Goal: Transaction & Acquisition: Purchase product/service

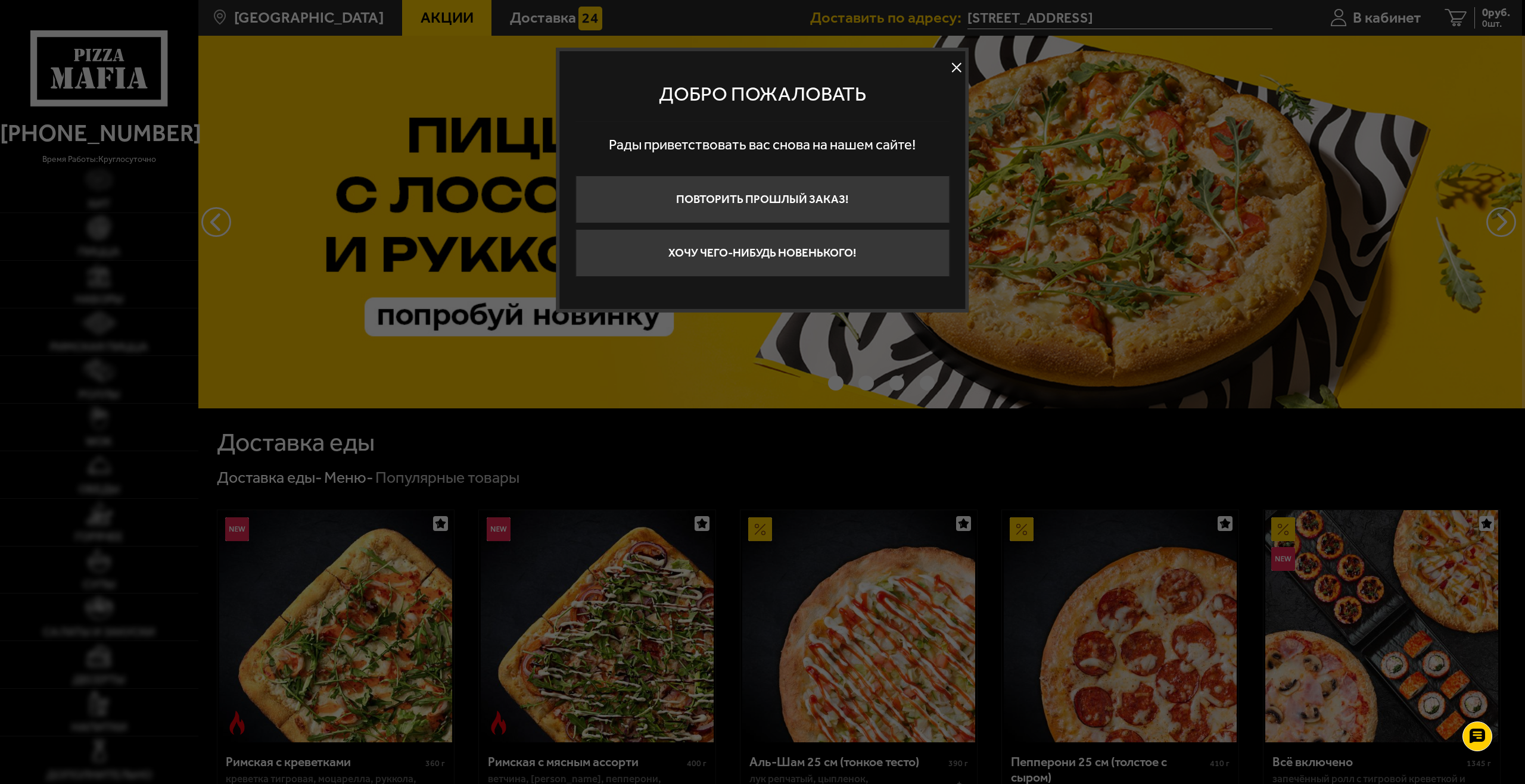
click at [954, 60] on button at bounding box center [956, 68] width 18 height 18
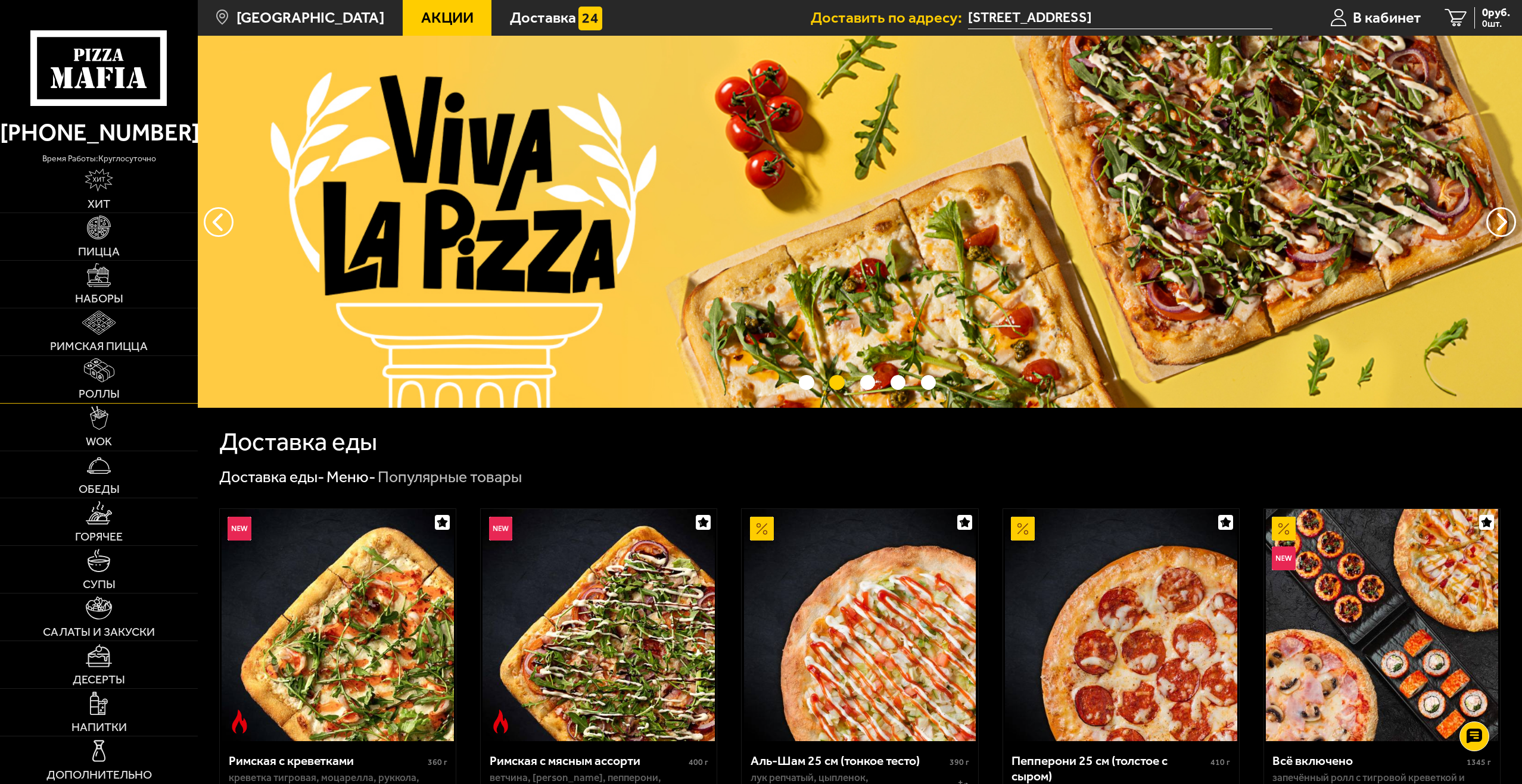
click at [106, 371] on img at bounding box center [99, 370] width 31 height 23
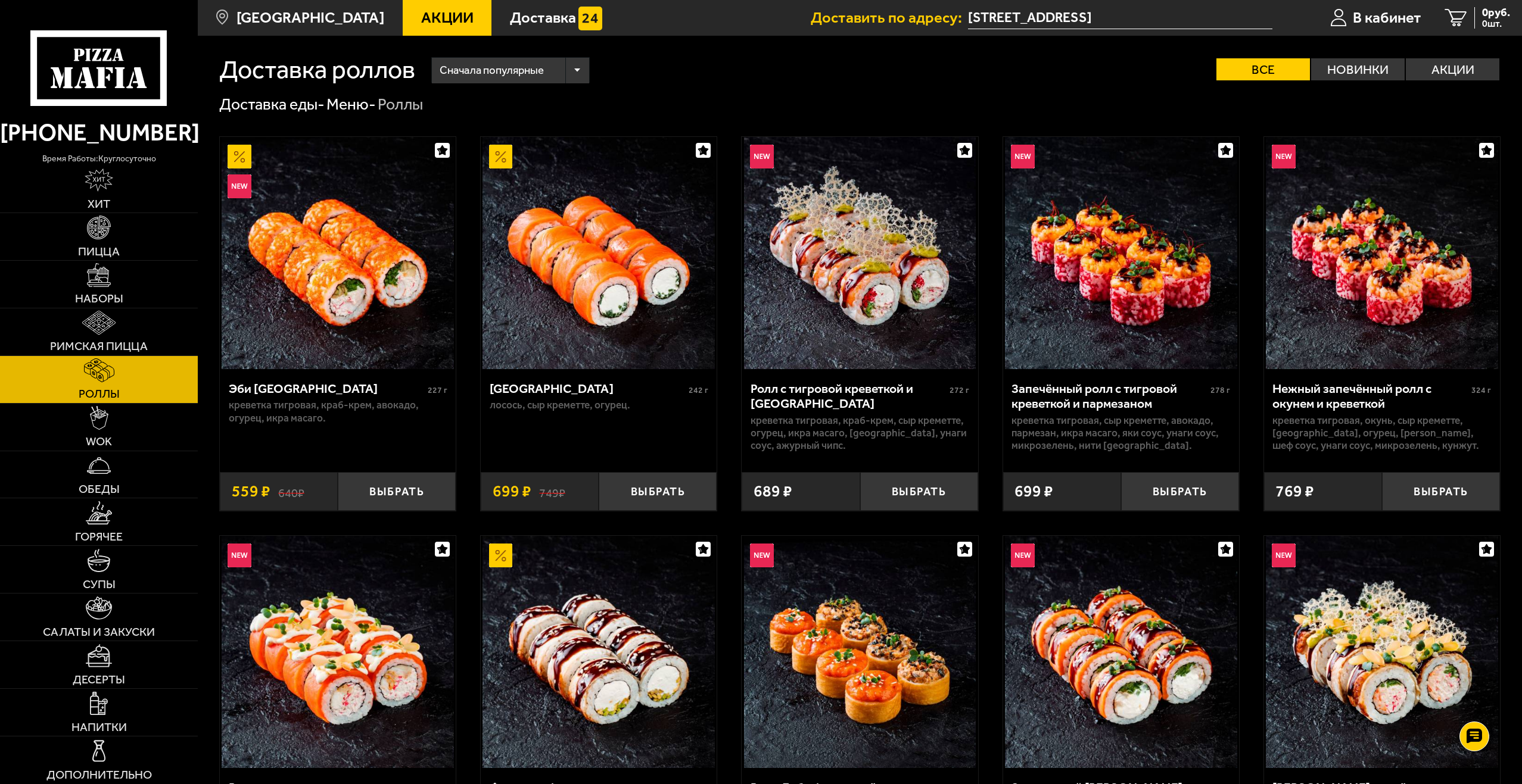
drag, startPoint x: 1517, startPoint y: 246, endPoint x: 1525, endPoint y: 220, distance: 27.2
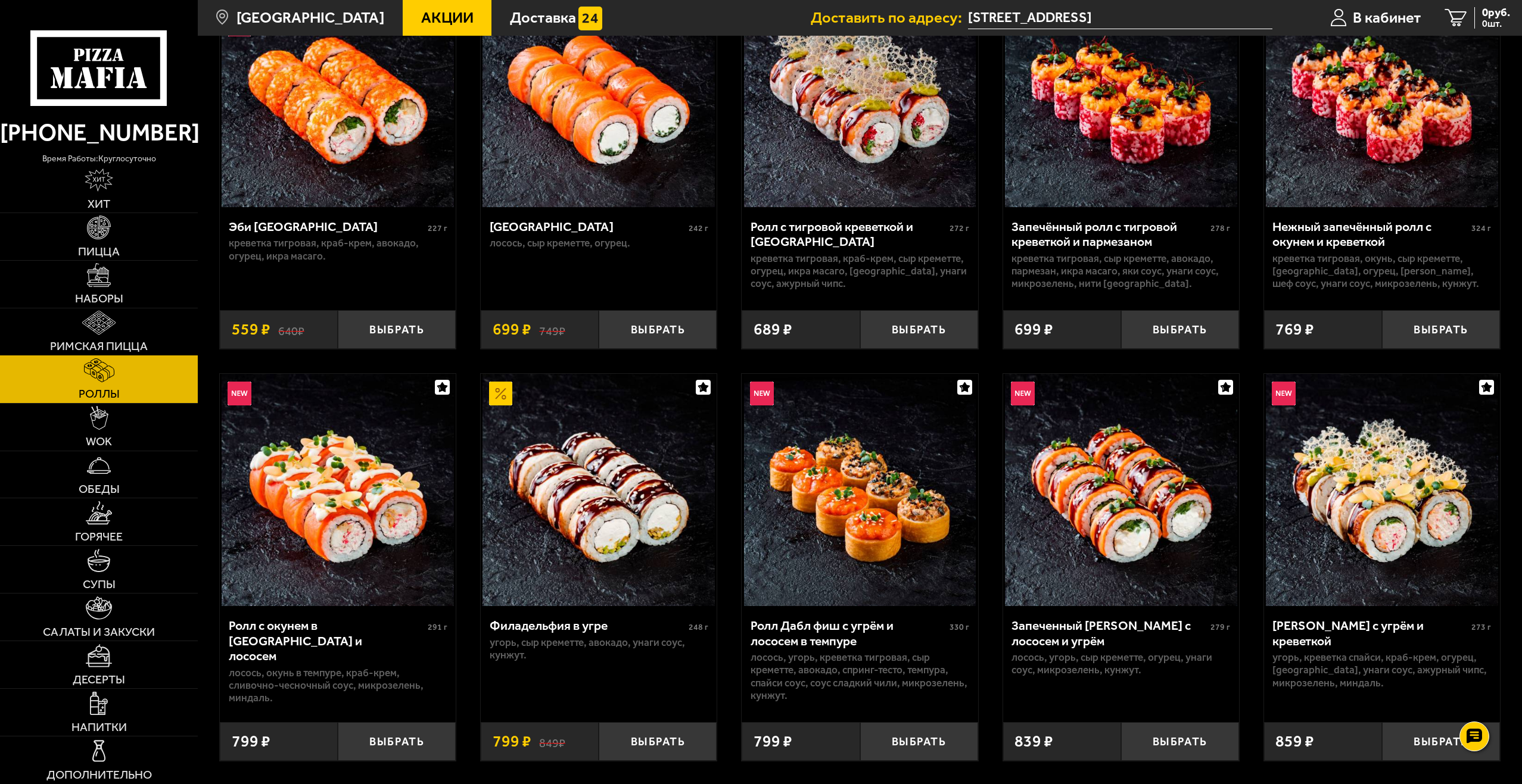
scroll to position [119, 0]
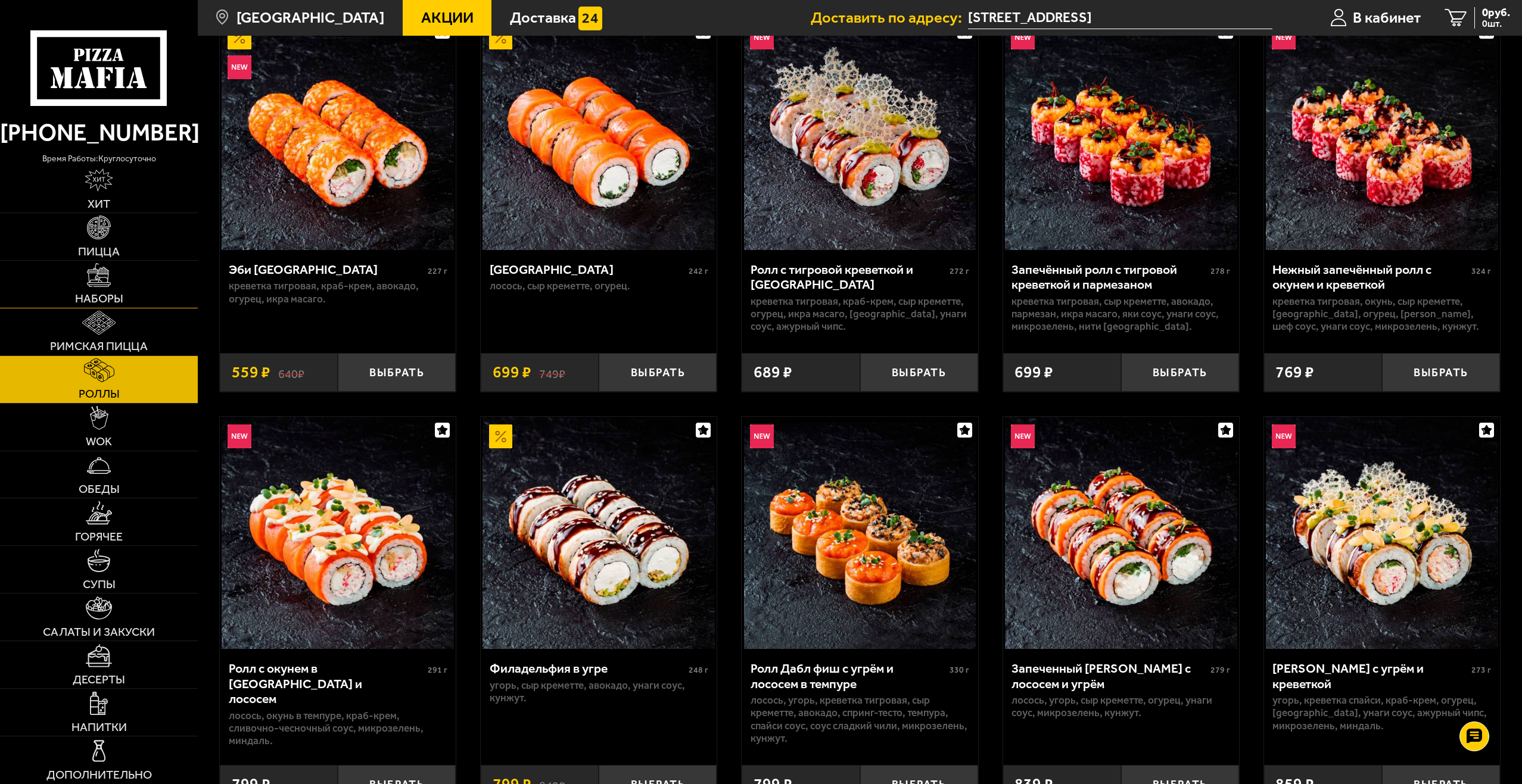
click at [114, 282] on link "Наборы" at bounding box center [99, 284] width 198 height 47
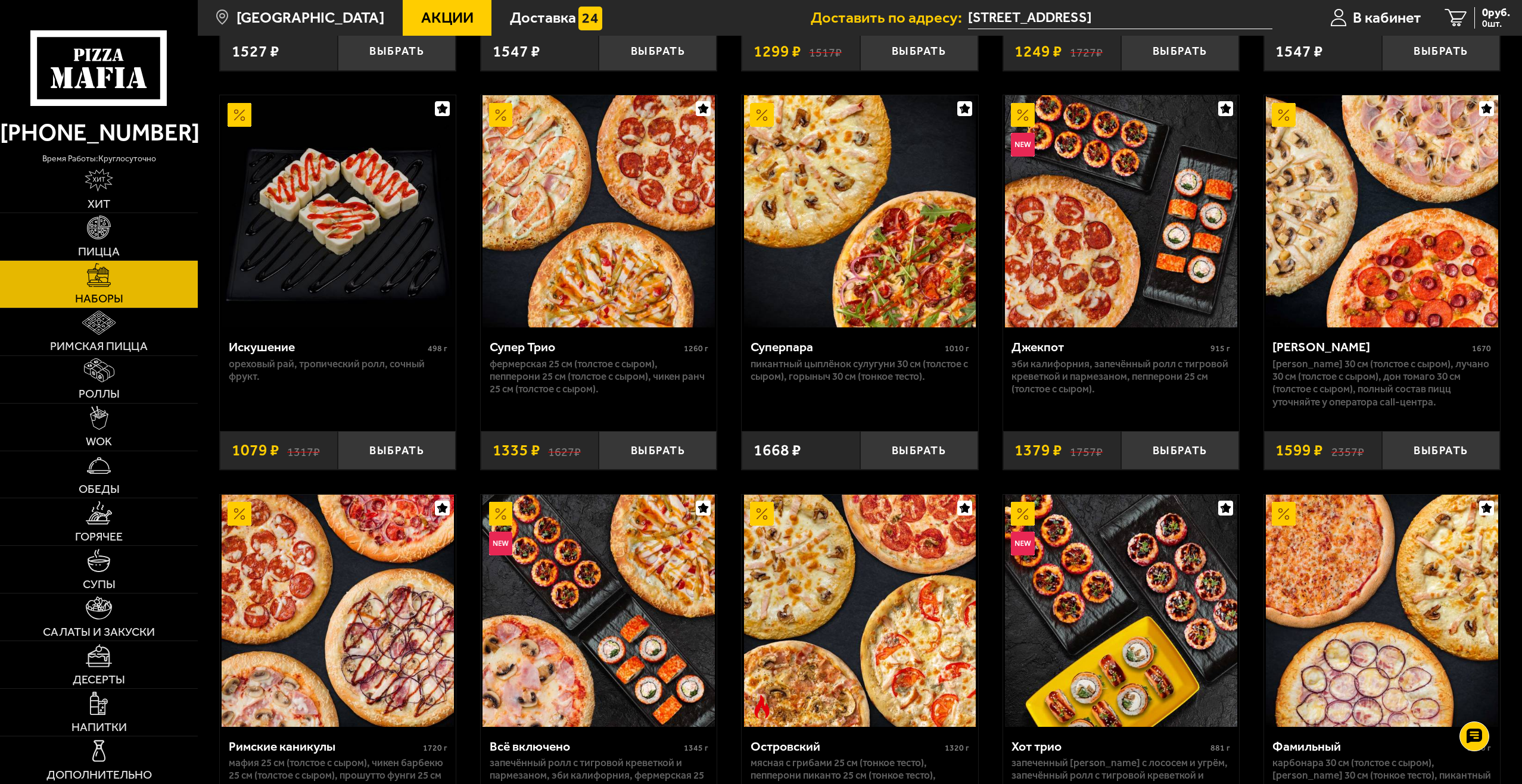
scroll to position [833, 0]
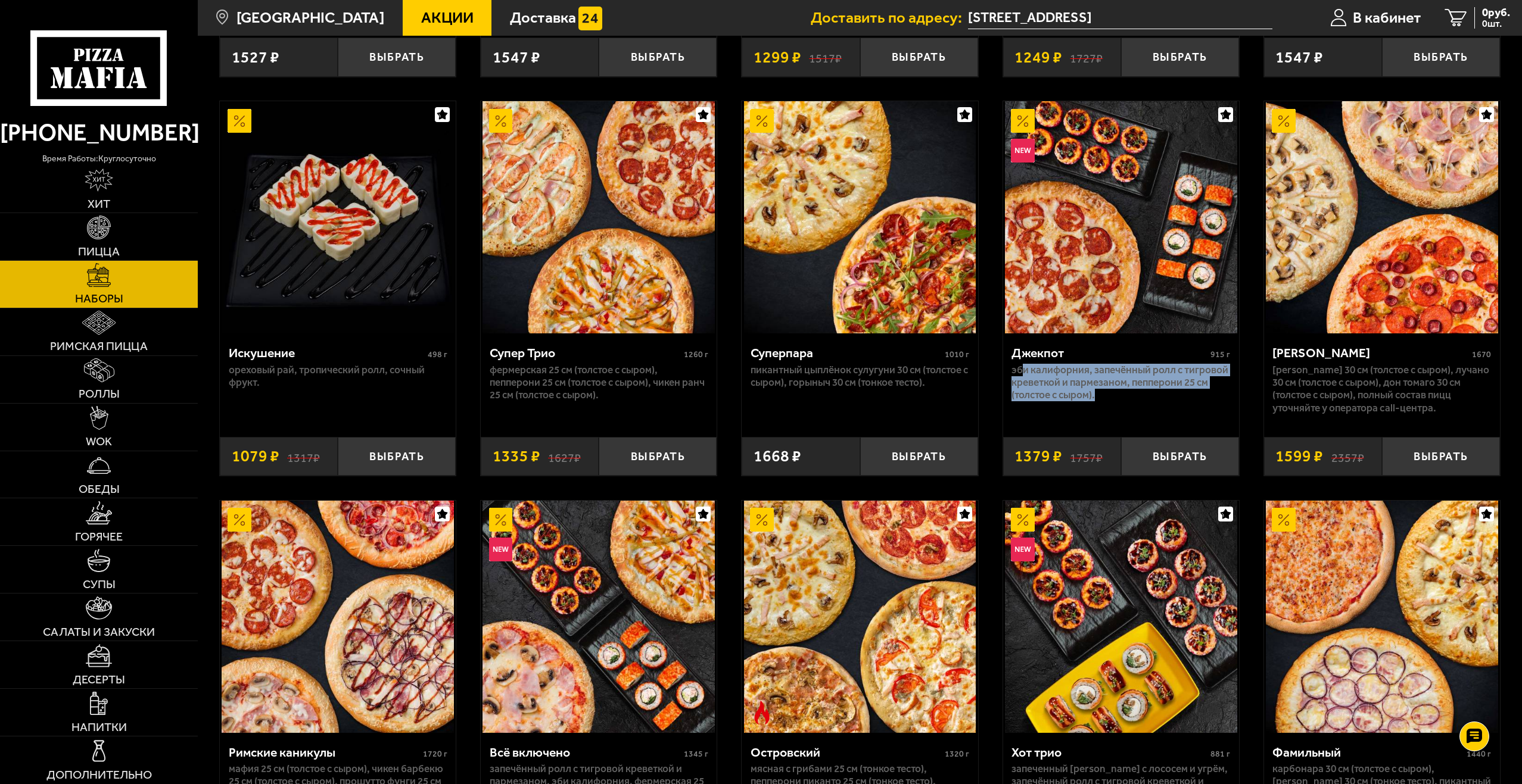
drag, startPoint x: 1042, startPoint y: 372, endPoint x: 1181, endPoint y: 395, distance: 140.9
click at [1181, 395] on p "Эби Калифорния, Запечённый ролл с тигровой креветкой и пармезаном, Пепперони 25…" at bounding box center [1121, 383] width 219 height 38
click at [1173, 461] on button "Выбрать" at bounding box center [1180, 456] width 118 height 38
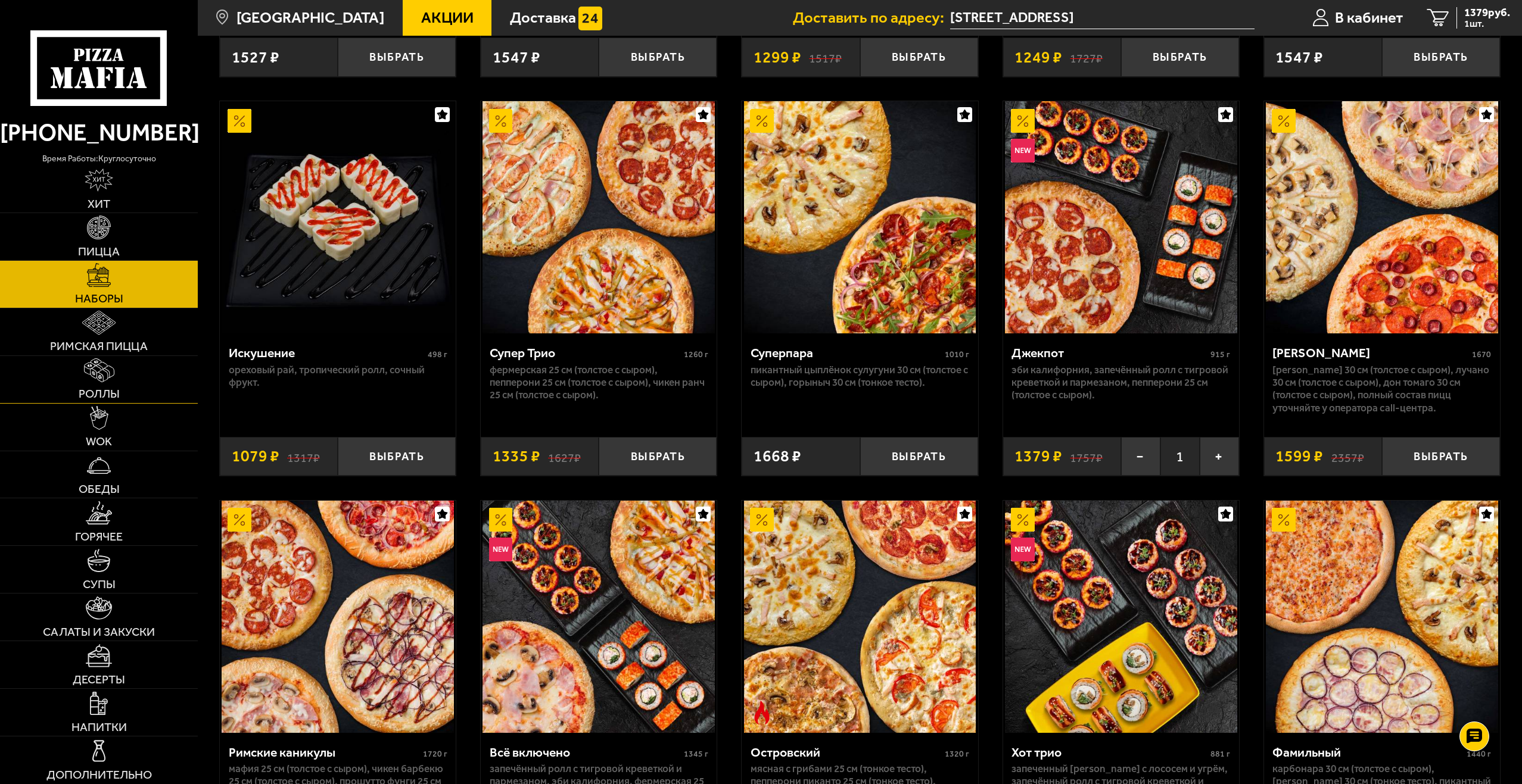
click at [109, 380] on img at bounding box center [99, 370] width 31 height 23
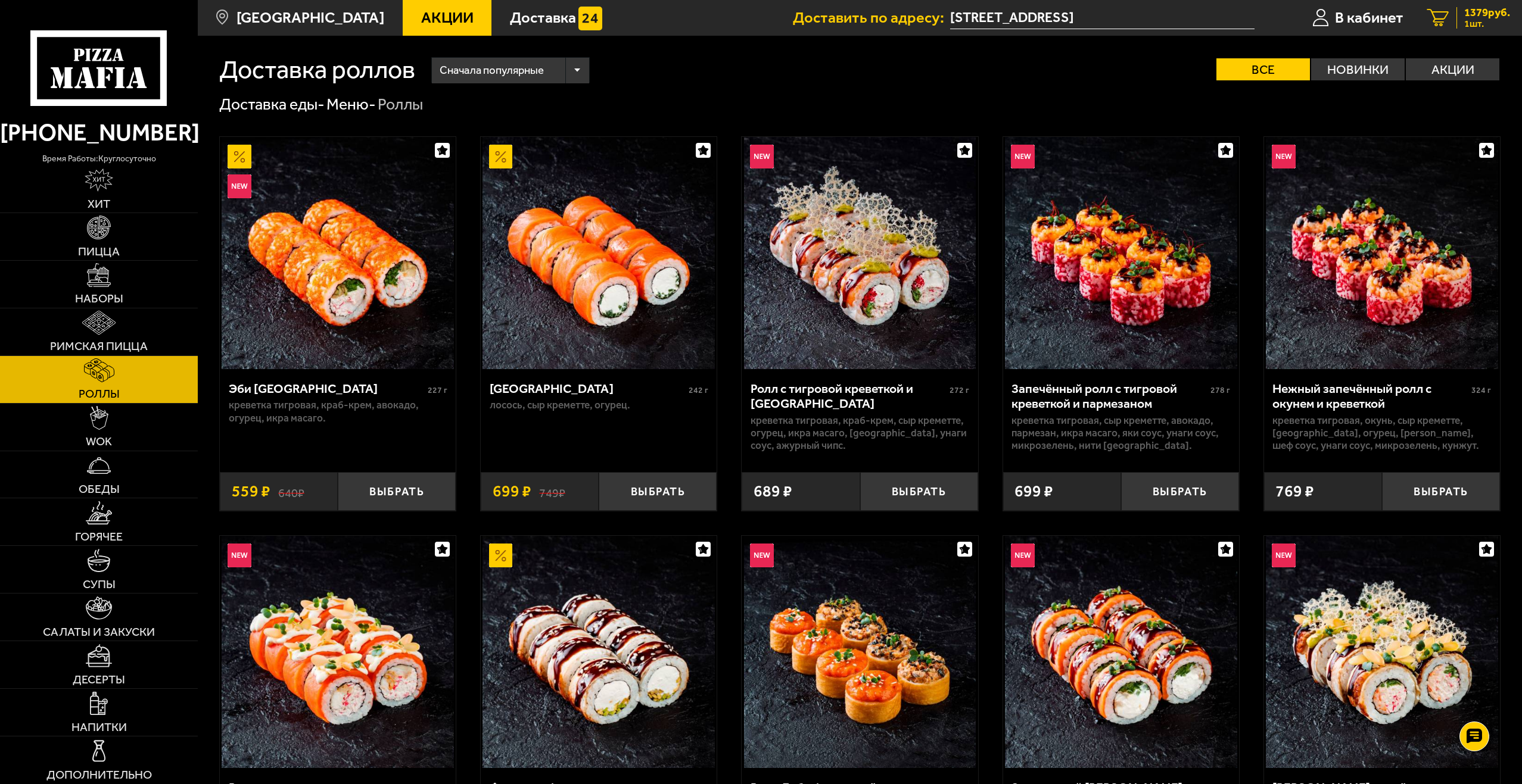
click at [1476, 23] on span "1 шт." at bounding box center [1487, 23] width 46 height 10
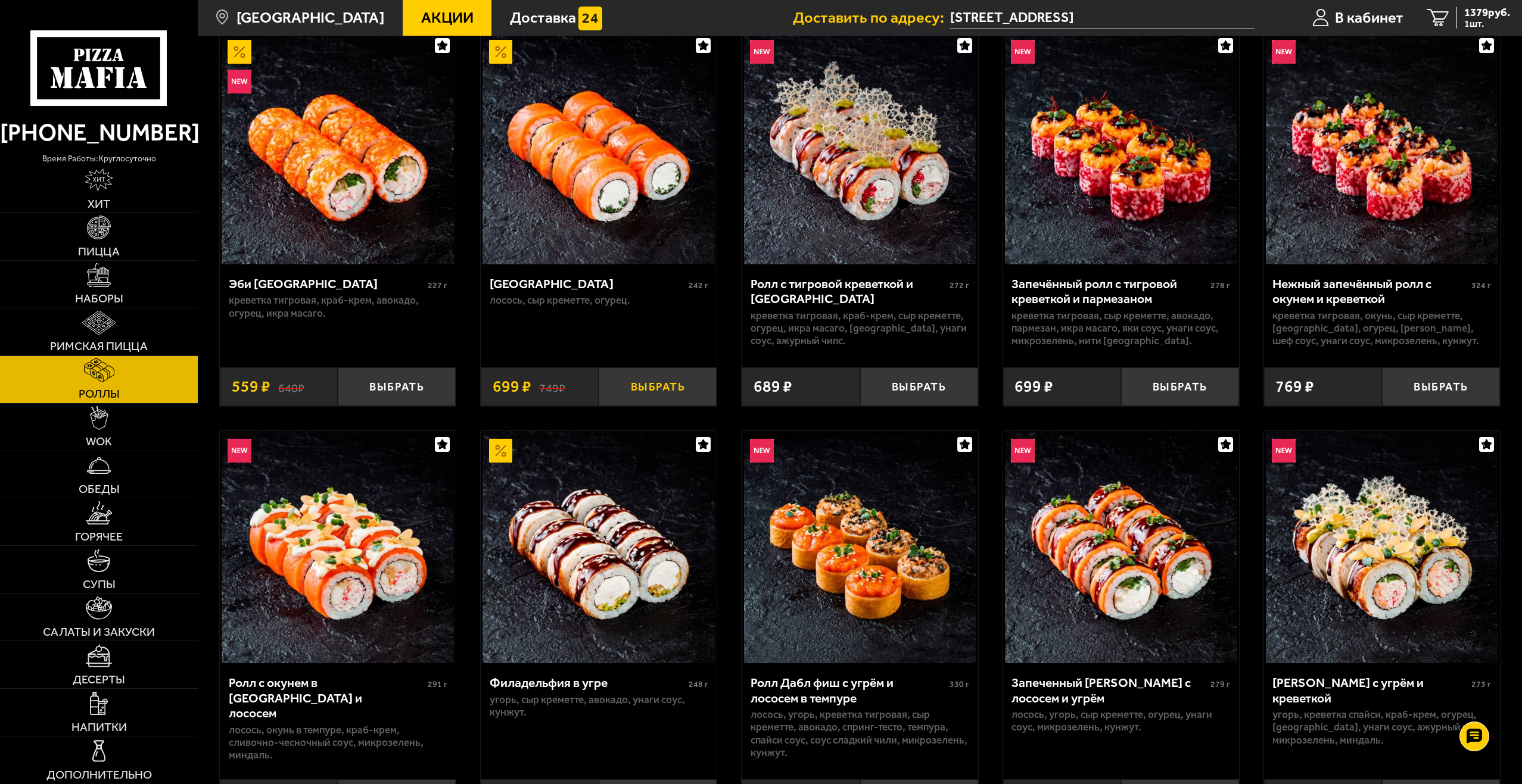
scroll to position [179, 0]
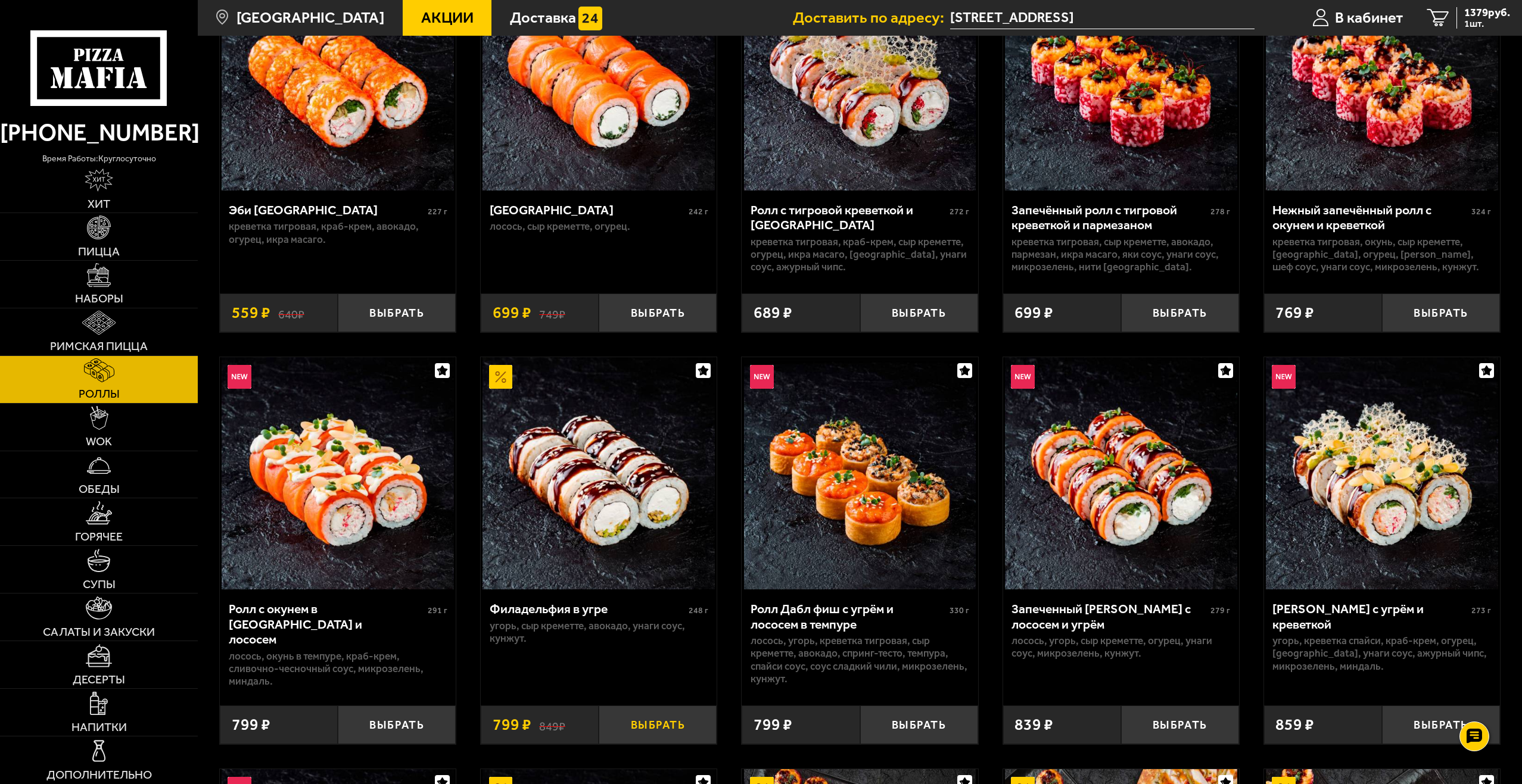
click at [655, 731] on button "Выбрать" at bounding box center [657, 724] width 118 height 38
click at [1476, 29] on link "2 2178 руб. 2 шт." at bounding box center [1469, 18] width 107 height 36
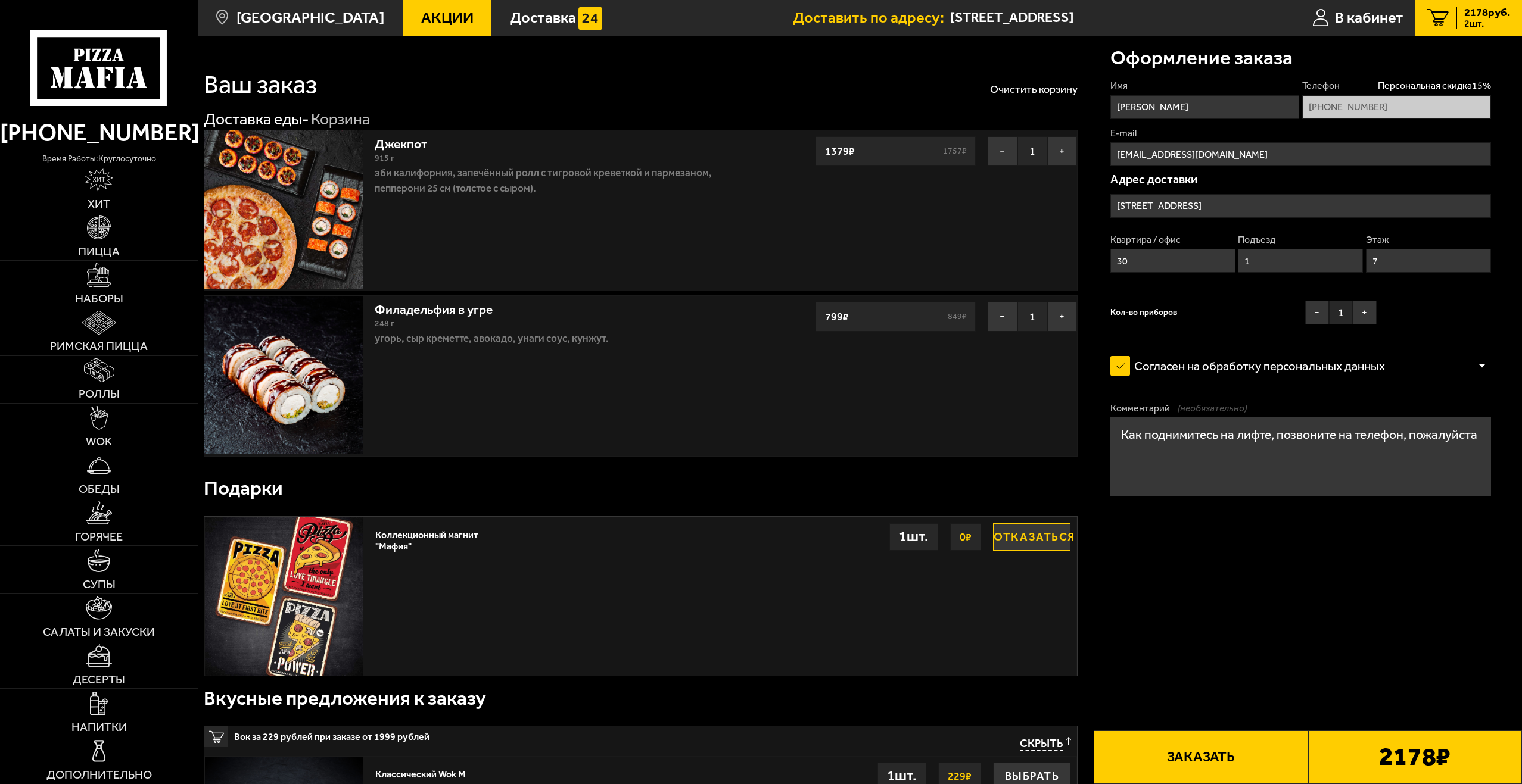
click at [838, 416] on div "Филадельфия в угре 248 г угорь, Сыр креметте, авокадо, унаги соус, кунжут. − 1 …" at bounding box center [641, 376] width 874 height 161
click at [1394, 766] on b "2178 ₽" at bounding box center [1415, 757] width 72 height 25
click at [1226, 770] on button "Заказать" at bounding box center [1200, 757] width 214 height 53
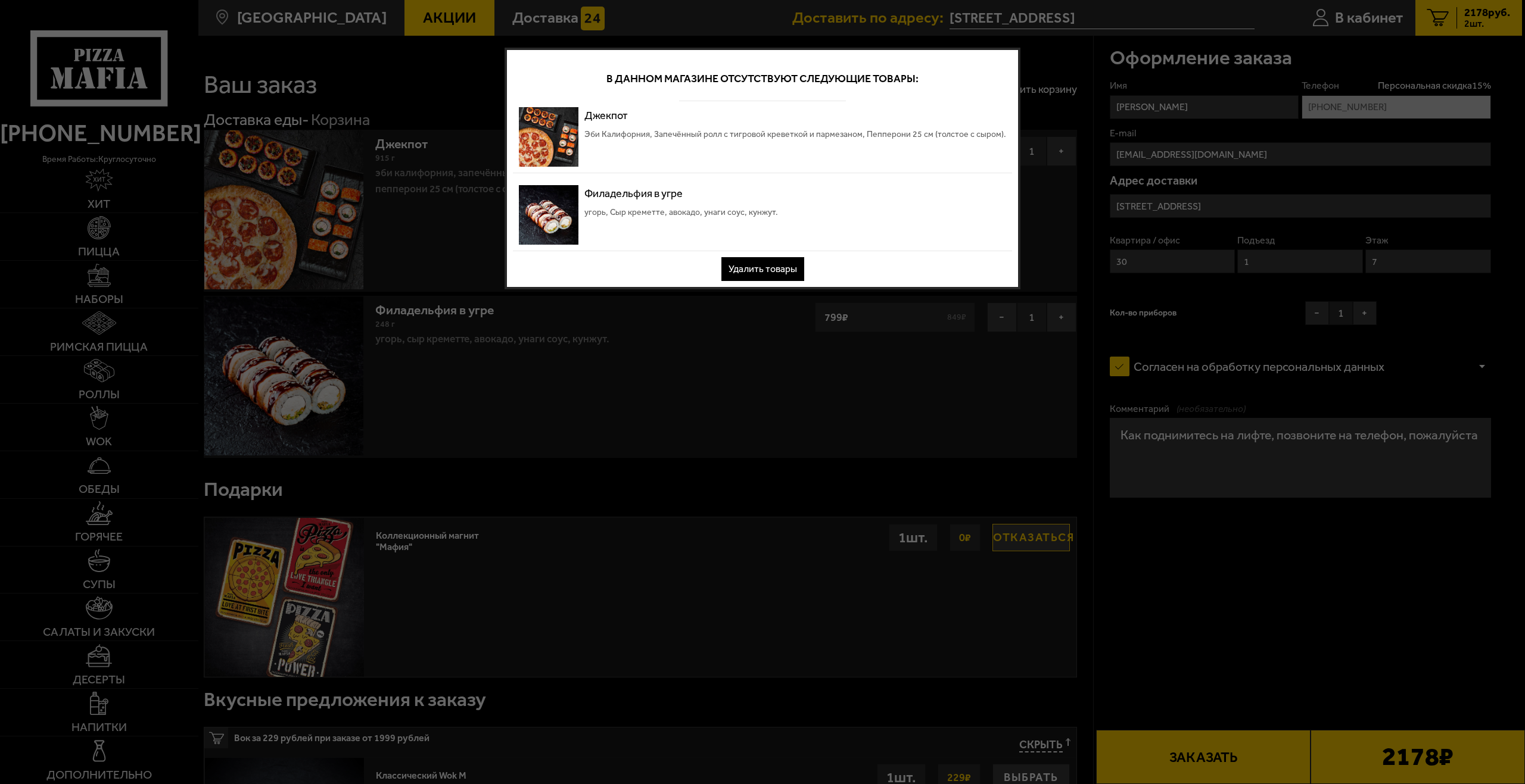
click at [771, 271] on button "Удалить товары" at bounding box center [762, 269] width 83 height 24
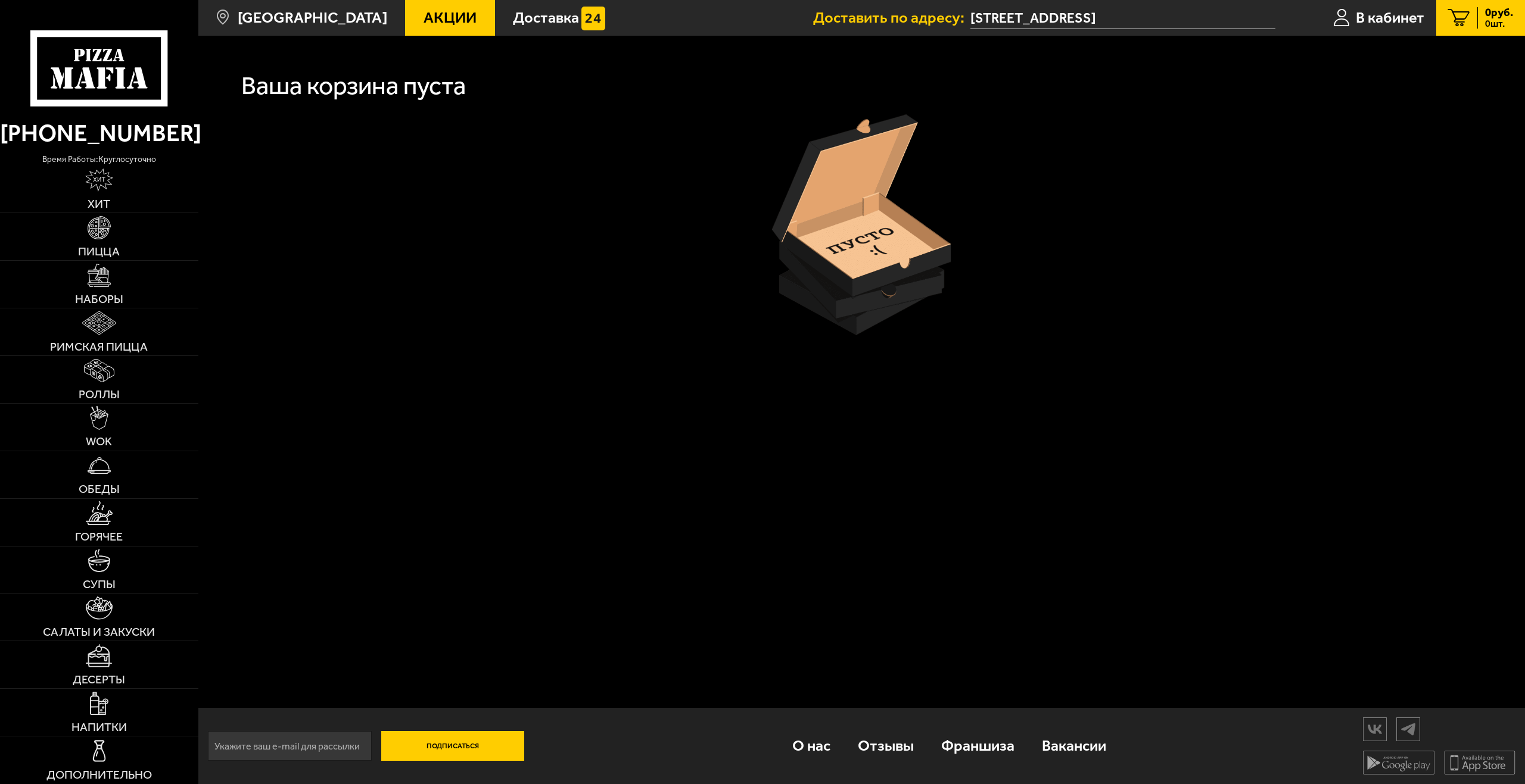
drag, startPoint x: 652, startPoint y: 411, endPoint x: 411, endPoint y: 318, distance: 258.3
click at [650, 410] on div "Ваша корзина пуста Подписаться О нас Отзывы Франшиза Вакансии Мы в соцсетях Ска…" at bounding box center [862, 410] width 1326 height 748
click at [100, 299] on span "Наборы" at bounding box center [99, 299] width 48 height 12
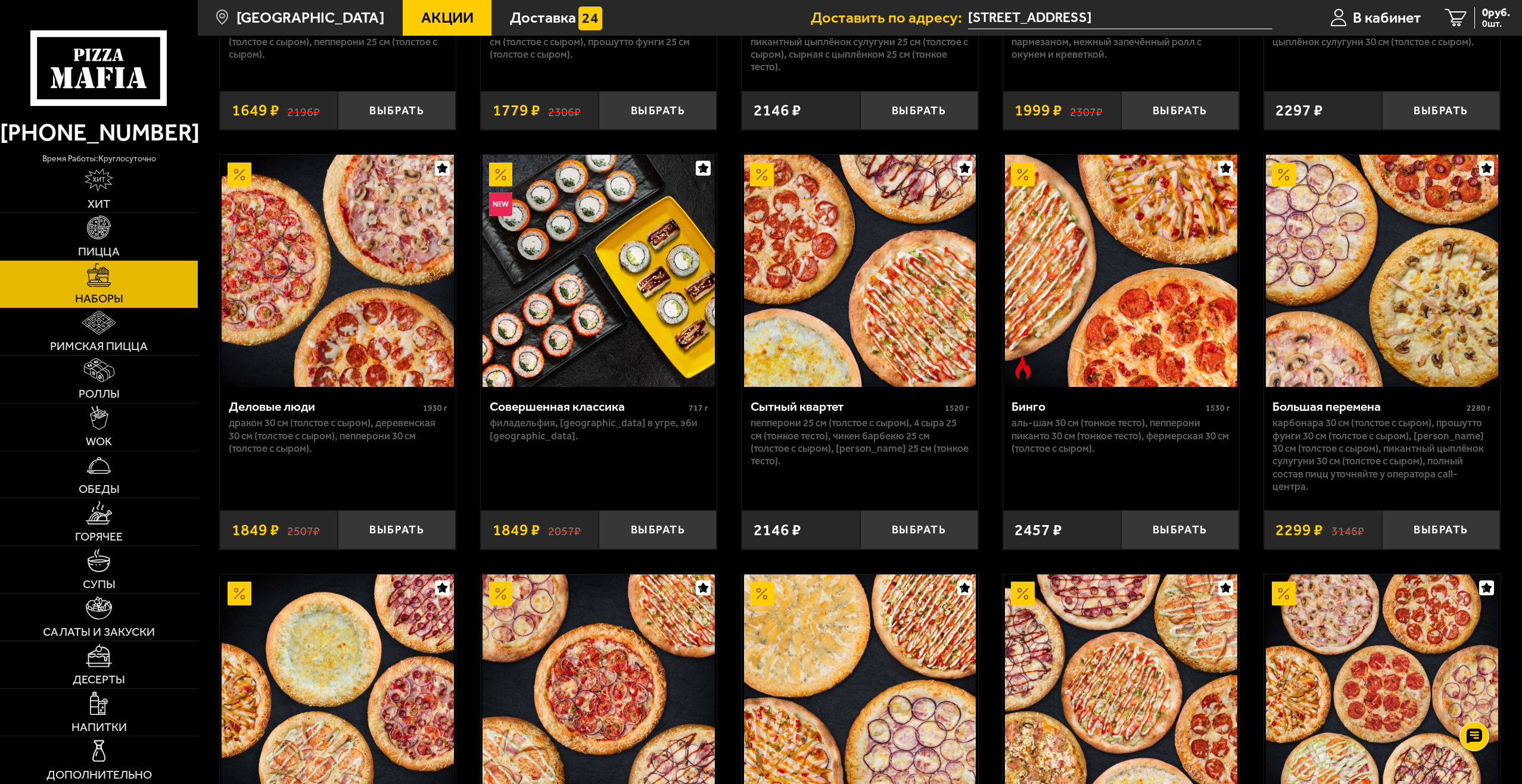
scroll to position [1576, 0]
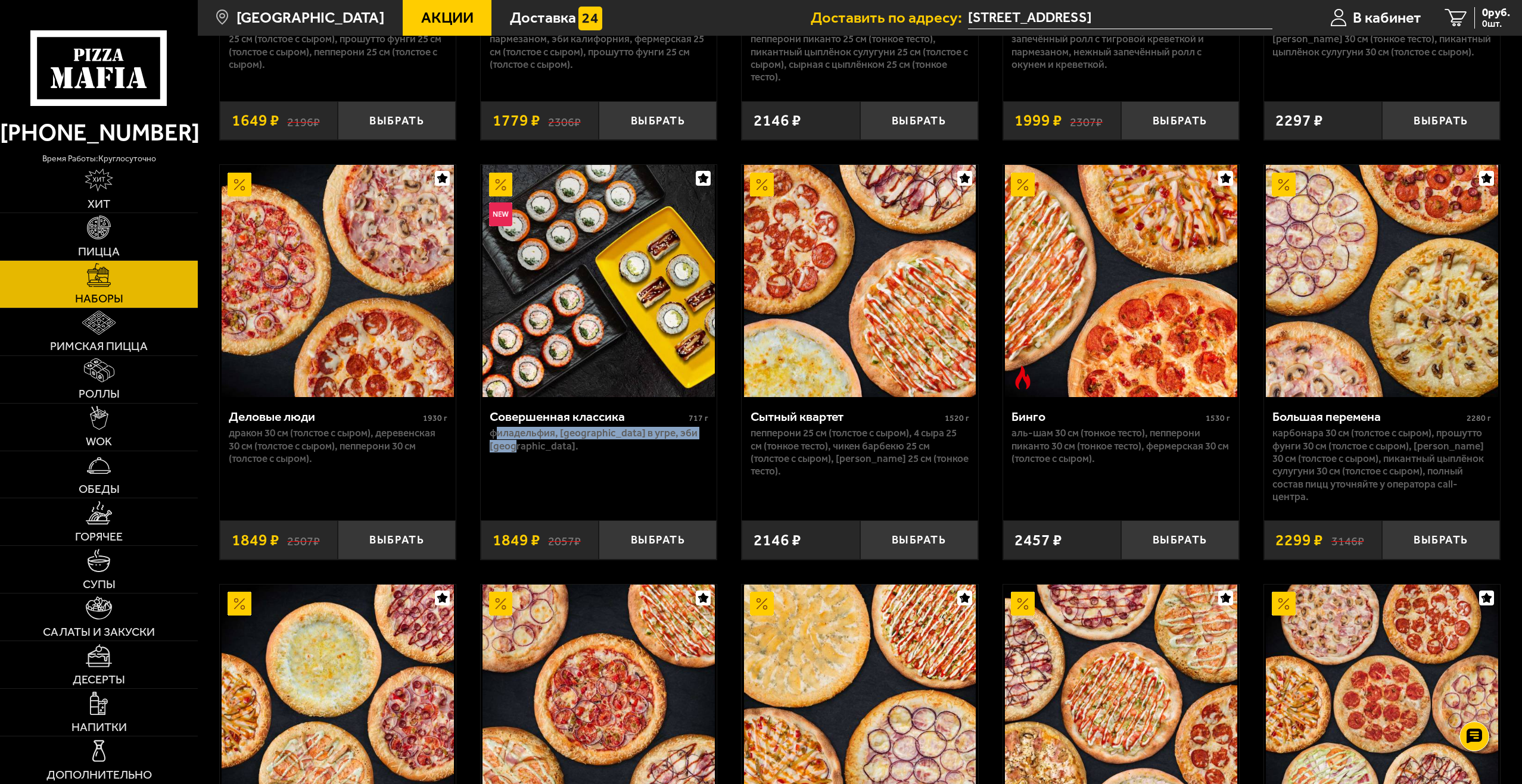
drag, startPoint x: 498, startPoint y: 441, endPoint x: 610, endPoint y: 452, distance: 112.5
click at [610, 452] on p "Филадельфия, [GEOGRAPHIC_DATA] в угре, Эби [GEOGRAPHIC_DATA]." at bounding box center [599, 439] width 219 height 25
click at [610, 452] on p "Филадельфия, [GEOGRAPHIC_DATA] в угре, Эби [GEOGRAPHIC_DATA]." at bounding box center [599, 439] width 219 height 25
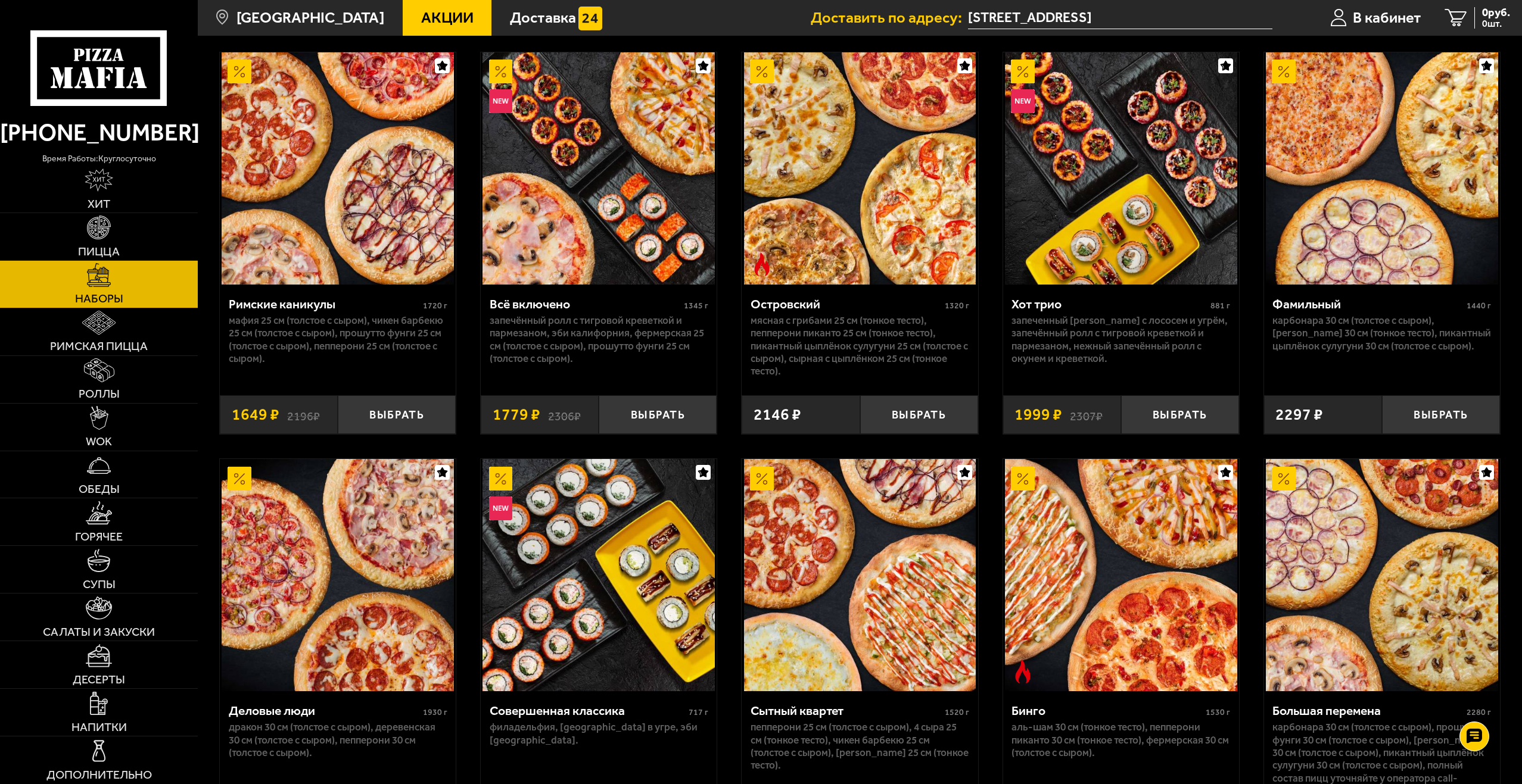
scroll to position [1278, 0]
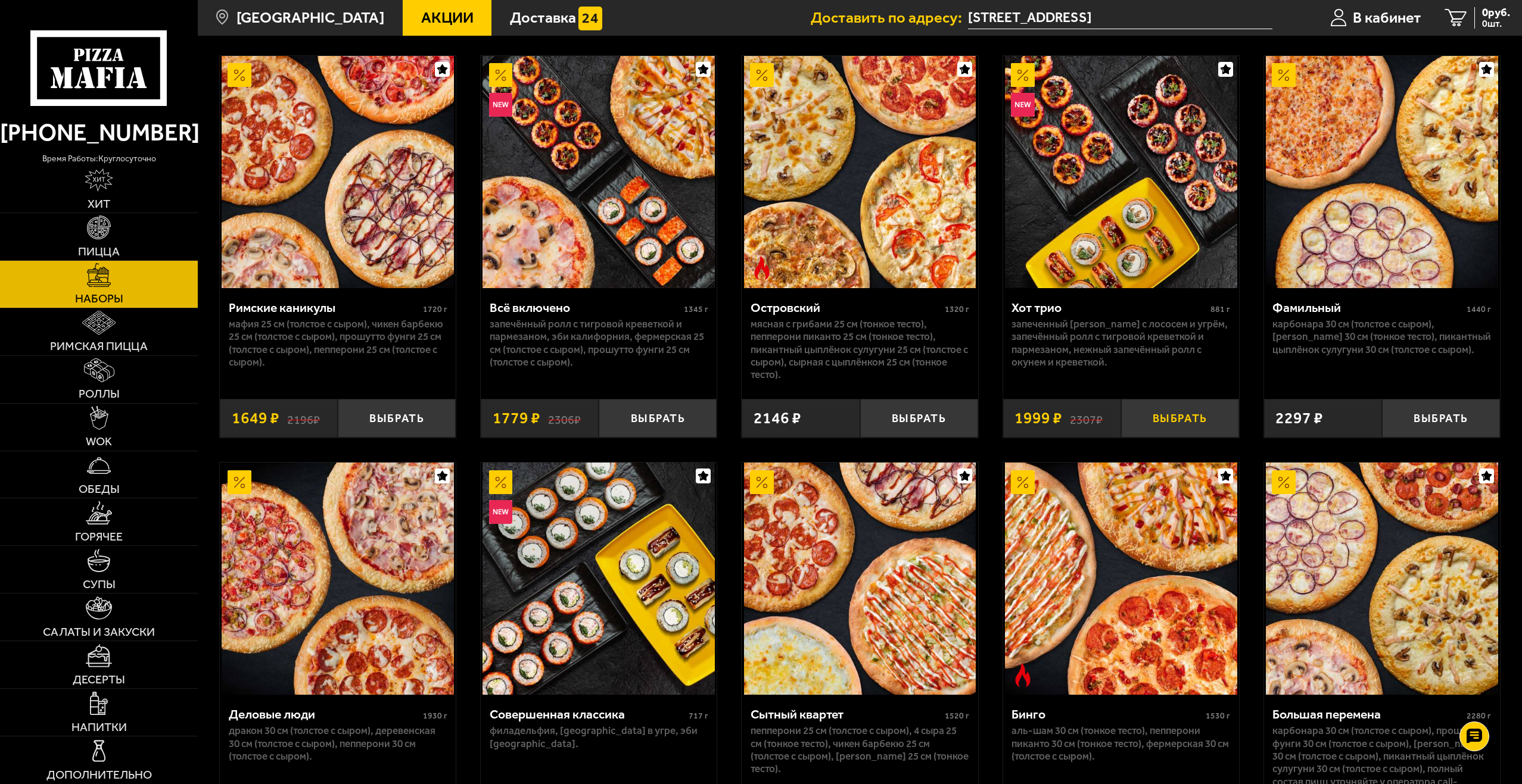
click at [1163, 418] on button "Выбрать" at bounding box center [1180, 418] width 118 height 38
click at [1472, 23] on span "1 шт." at bounding box center [1487, 23] width 46 height 10
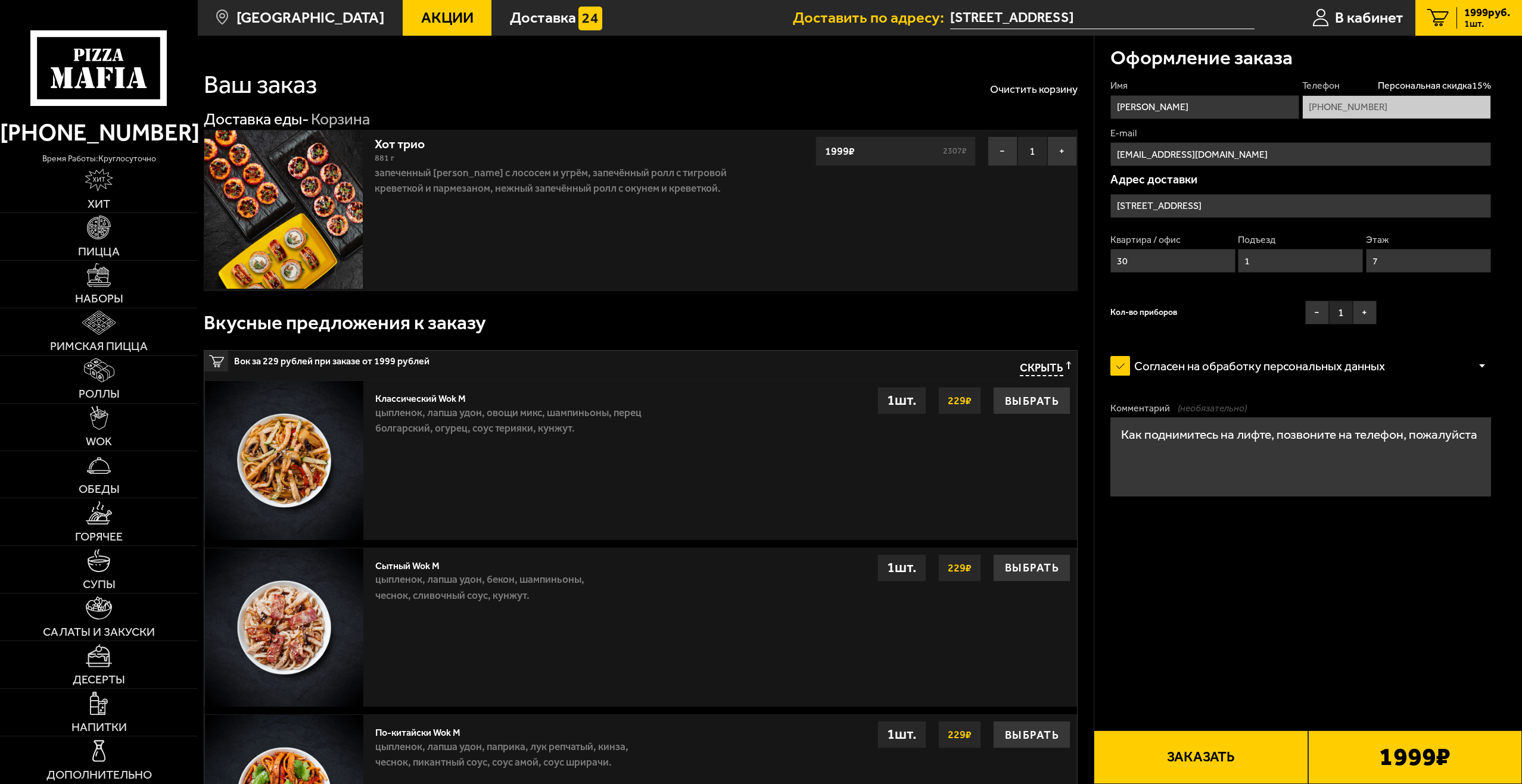
click at [1219, 749] on button "Заказать" at bounding box center [1200, 757] width 214 height 53
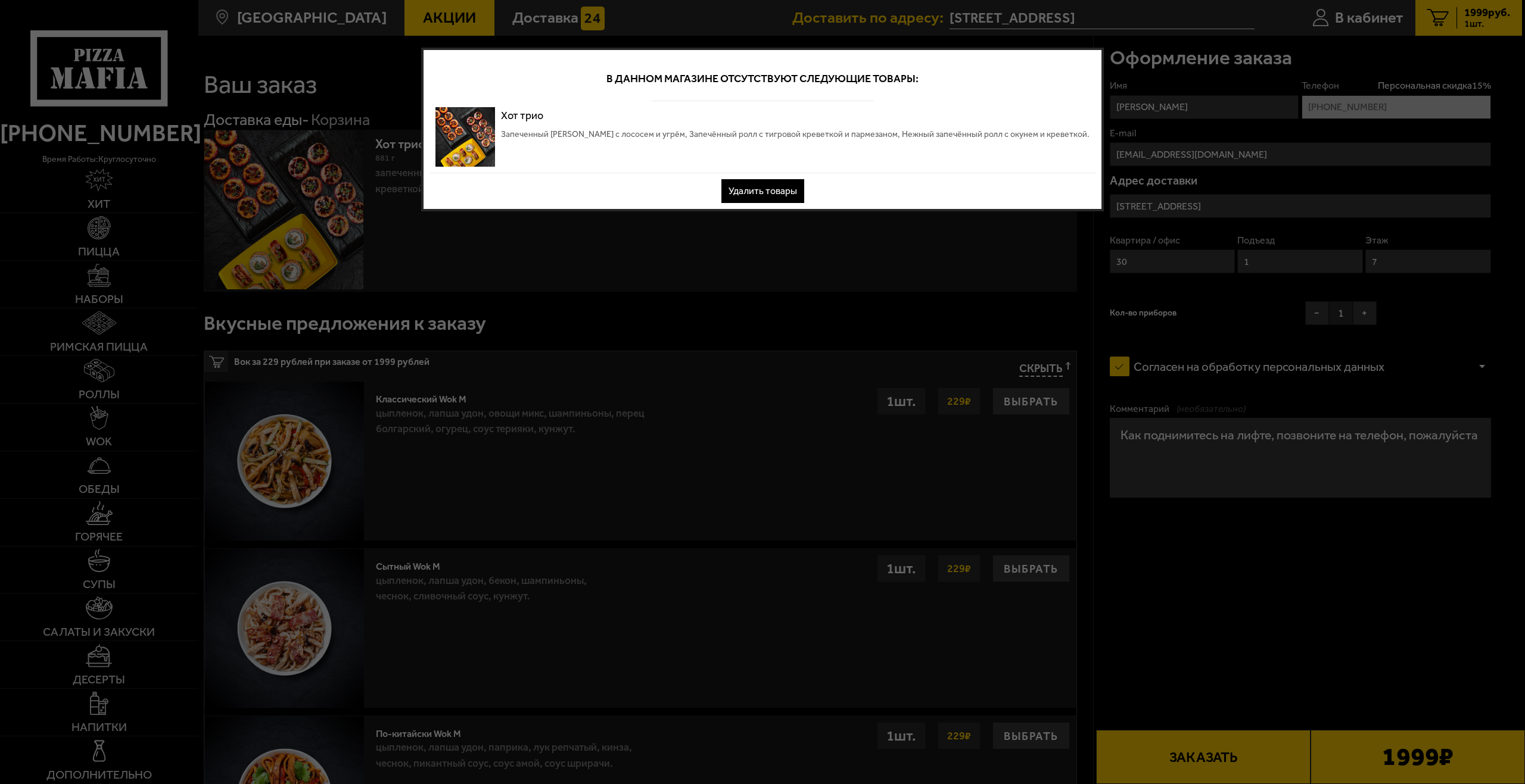
click at [739, 187] on button "Удалить товары" at bounding box center [762, 191] width 83 height 24
